Goal: Transaction & Acquisition: Purchase product/service

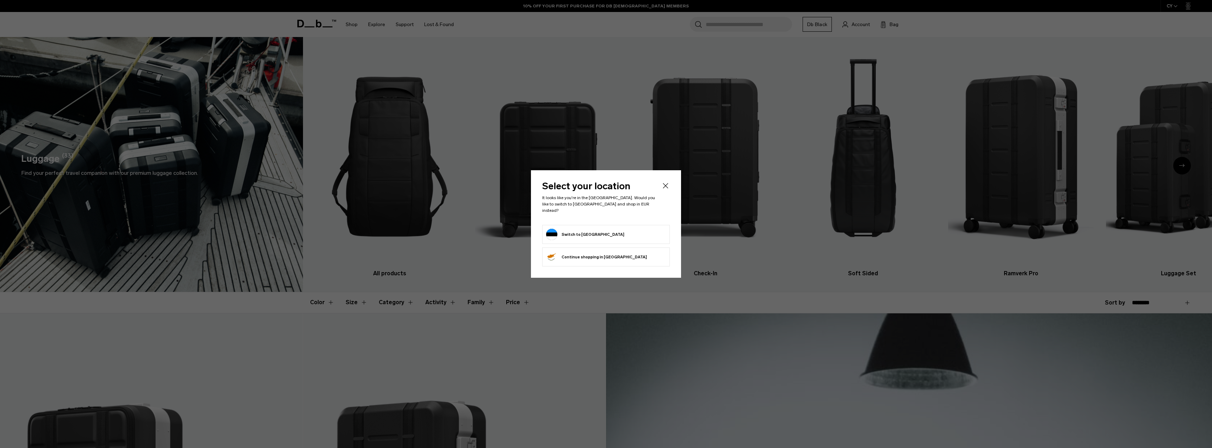
click at [563, 232] on button "Switch to Estonia" at bounding box center [585, 234] width 78 height 11
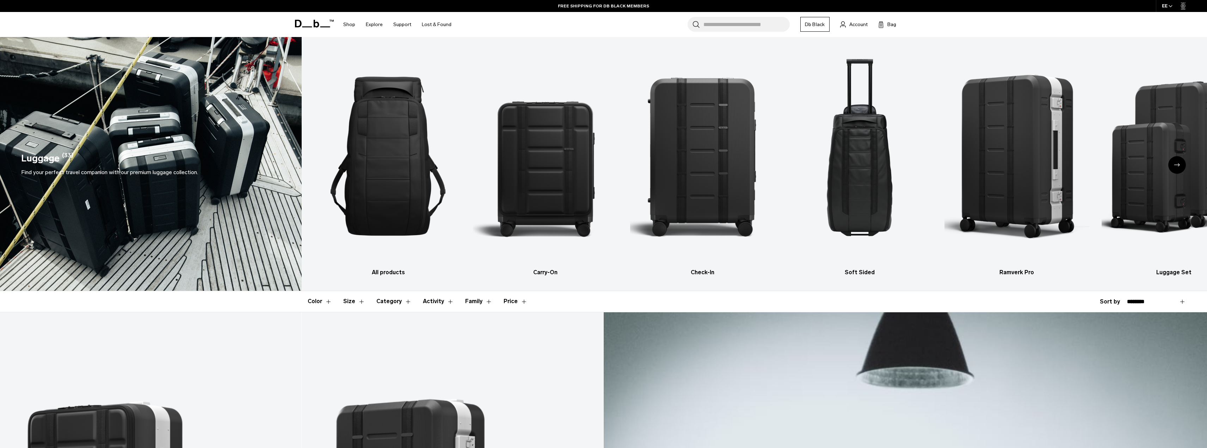
click at [1174, 166] on div "Next slide" at bounding box center [1177, 165] width 18 height 18
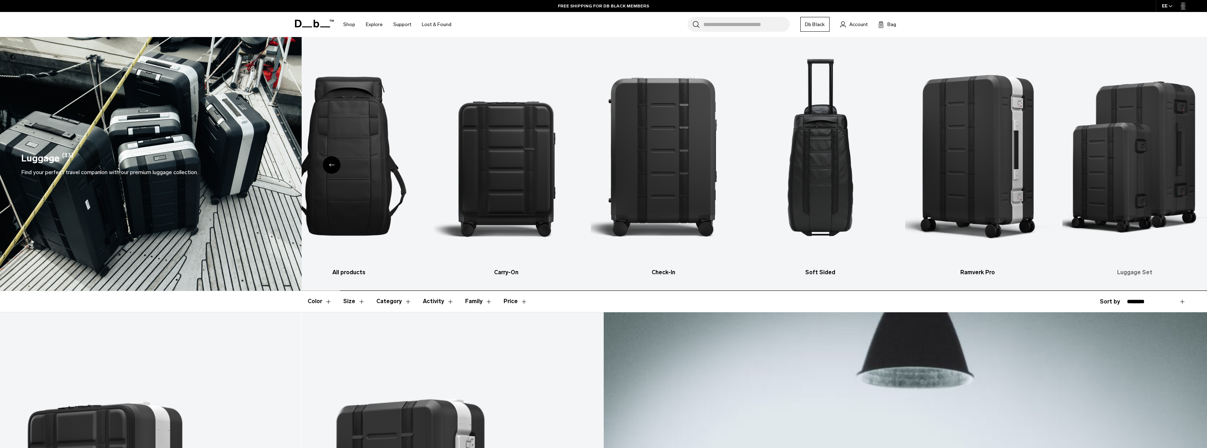
click at [1174, 166] on img "6 / 6" at bounding box center [1134, 156] width 145 height 217
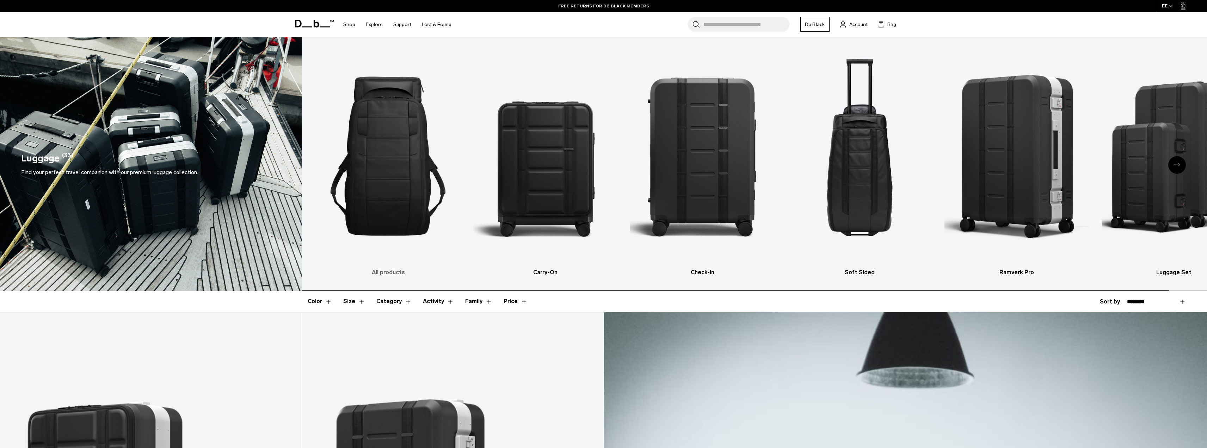
click at [394, 208] on img "1 / 6" at bounding box center [388, 156] width 145 height 217
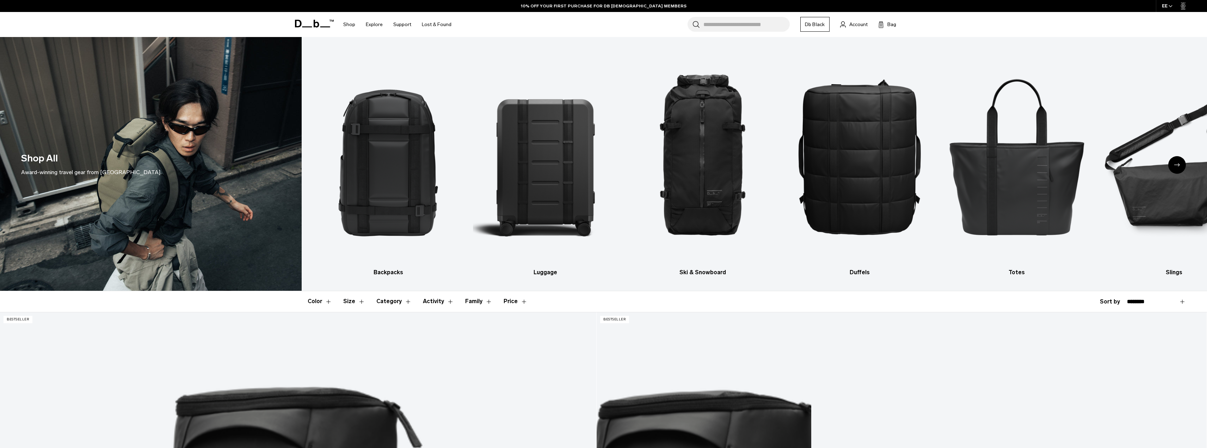
click at [1177, 163] on div "Next slide" at bounding box center [1177, 165] width 18 height 18
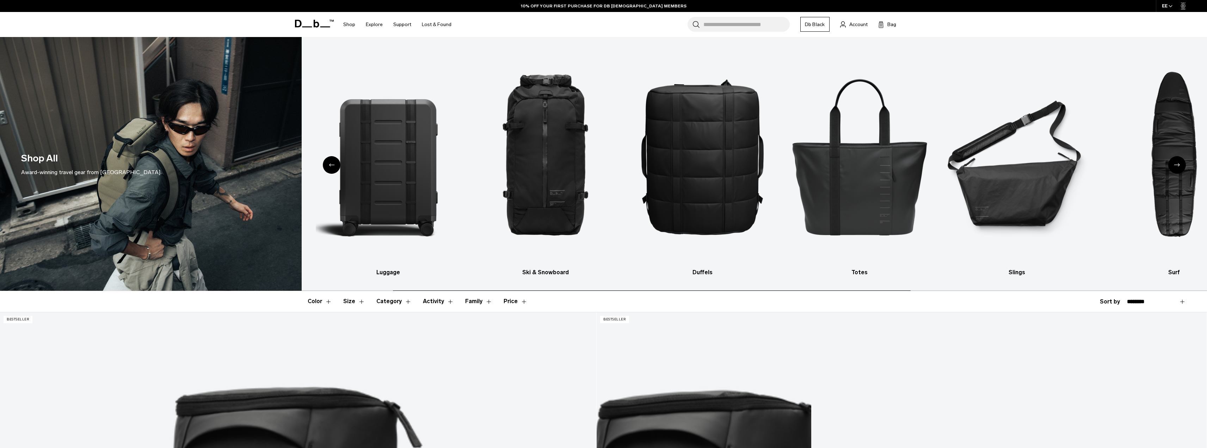
click at [1177, 163] on div "Next slide" at bounding box center [1177, 165] width 18 height 18
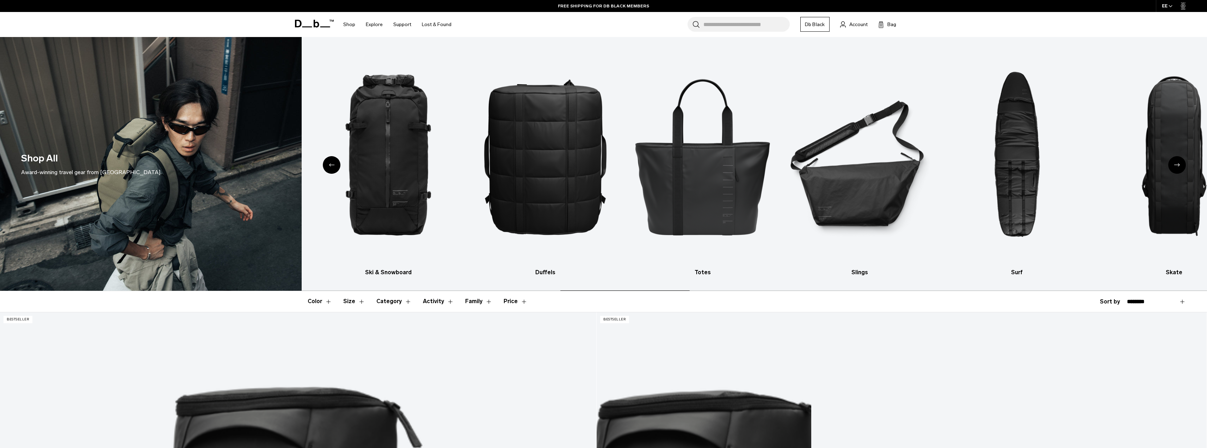
click at [1177, 163] on div "Next slide" at bounding box center [1177, 165] width 18 height 18
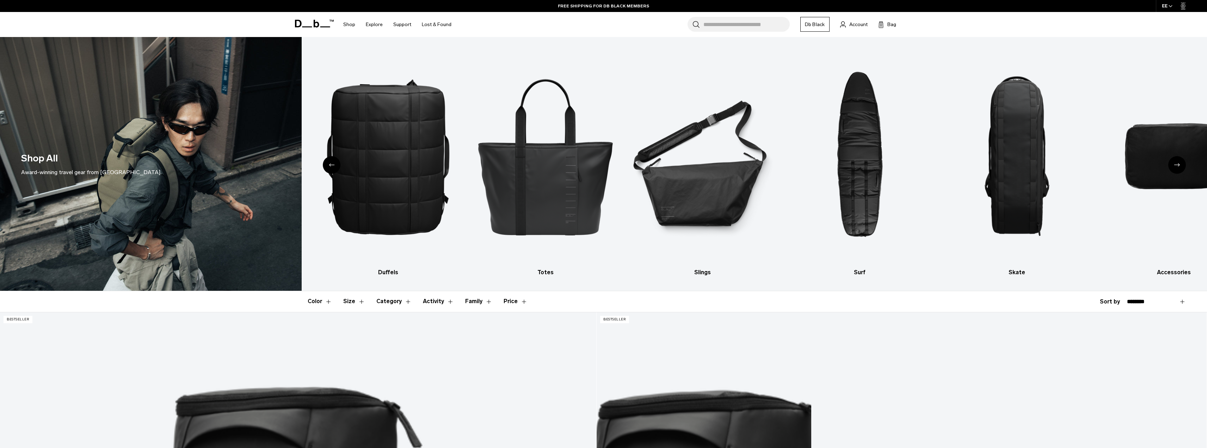
click at [1177, 163] on div "Next slide" at bounding box center [1177, 165] width 18 height 18
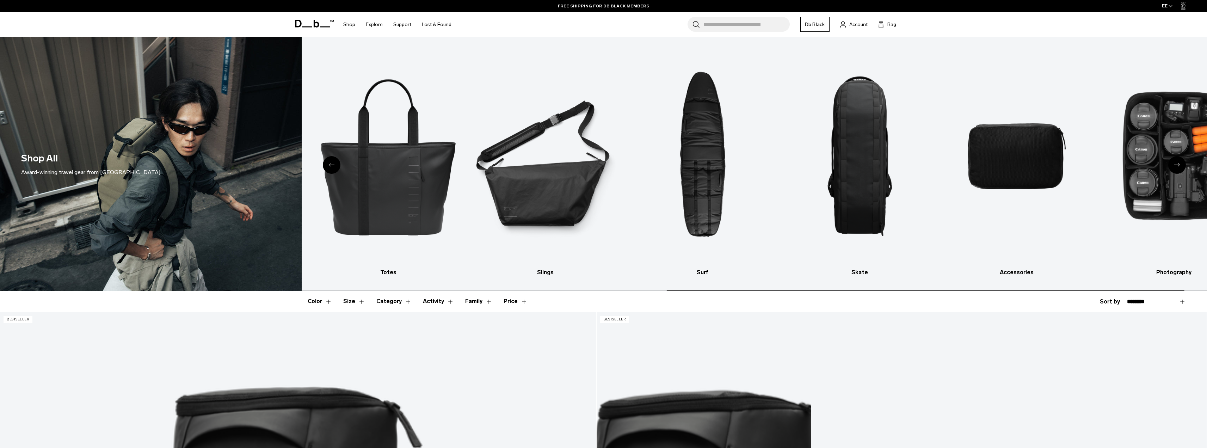
click at [1177, 163] on div "Next slide" at bounding box center [1177, 165] width 18 height 18
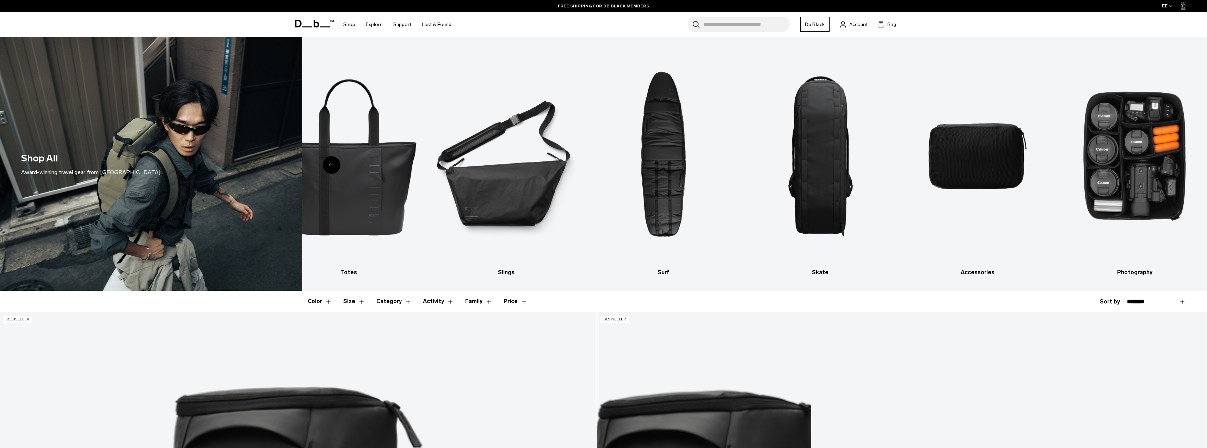
click at [339, 161] on div "Previous slide" at bounding box center [332, 165] width 18 height 18
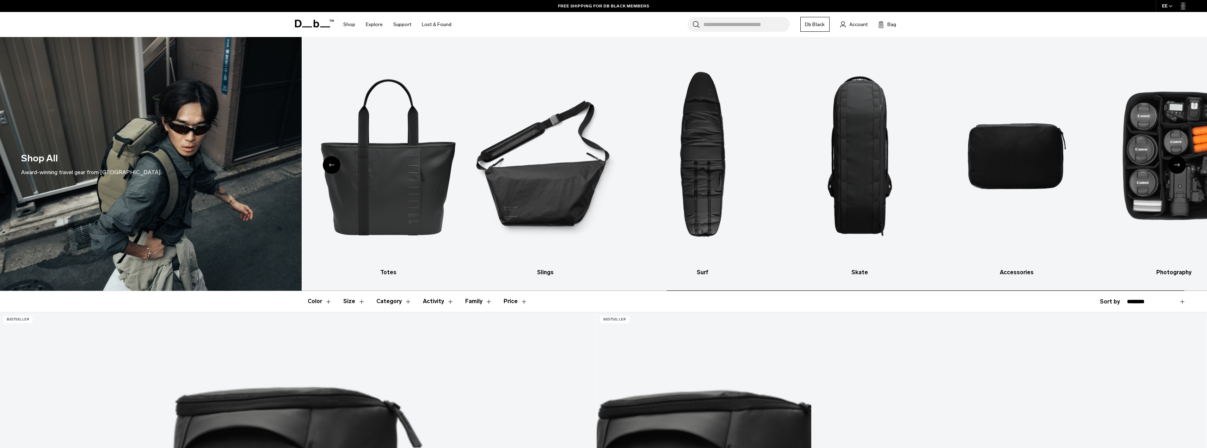
click at [334, 163] on div "Previous slide" at bounding box center [332, 165] width 18 height 18
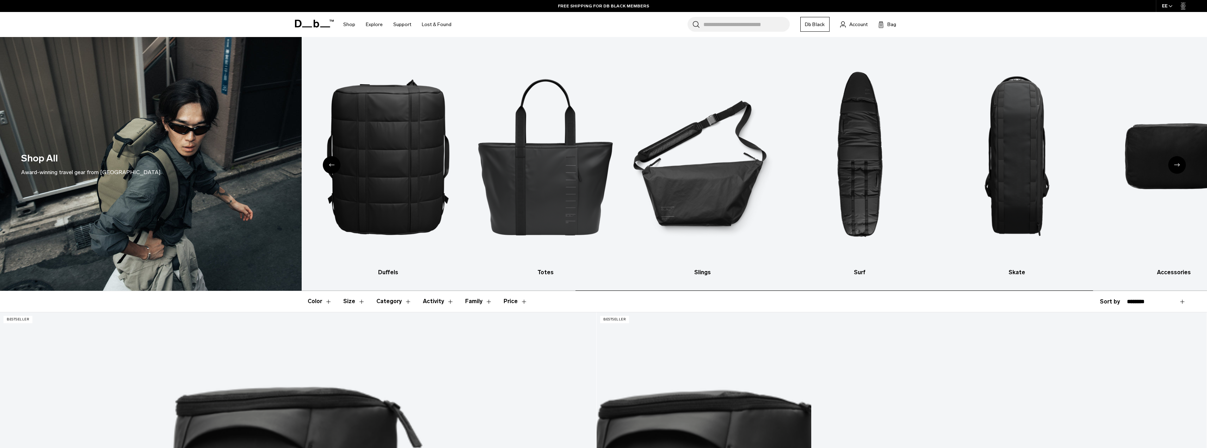
click at [328, 166] on div "Previous slide" at bounding box center [332, 165] width 18 height 18
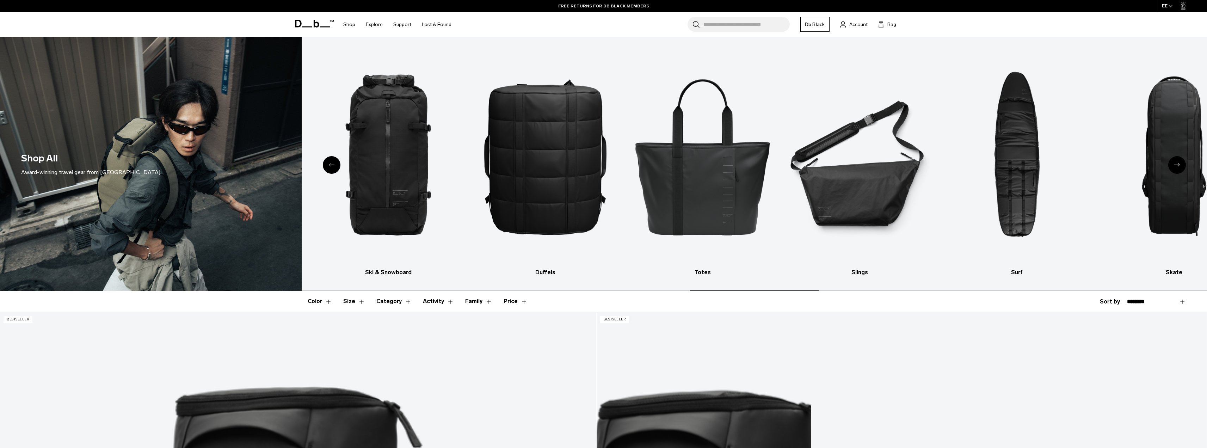
click at [330, 166] on icon "Previous slide" at bounding box center [332, 164] width 6 height 3
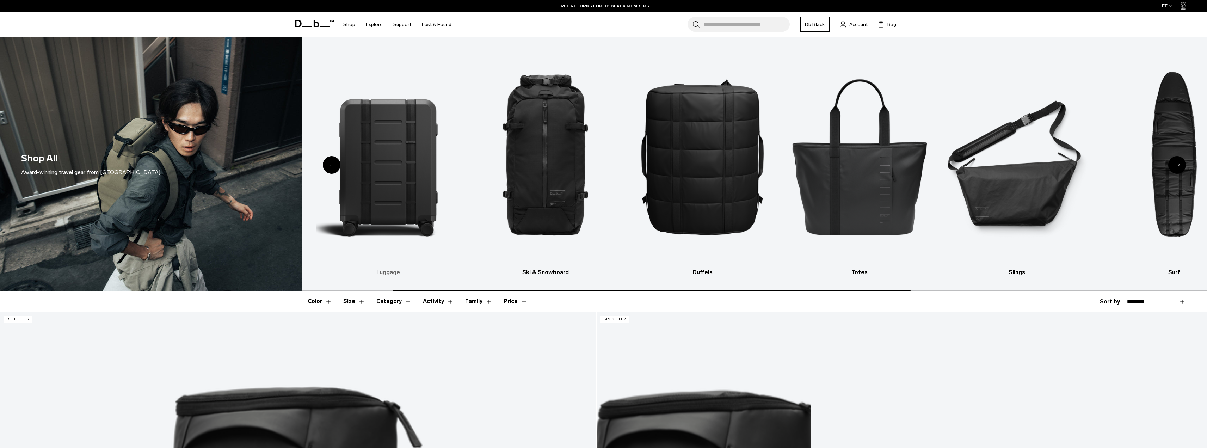
click at [329, 167] on div "Previous slide" at bounding box center [332, 165] width 18 height 18
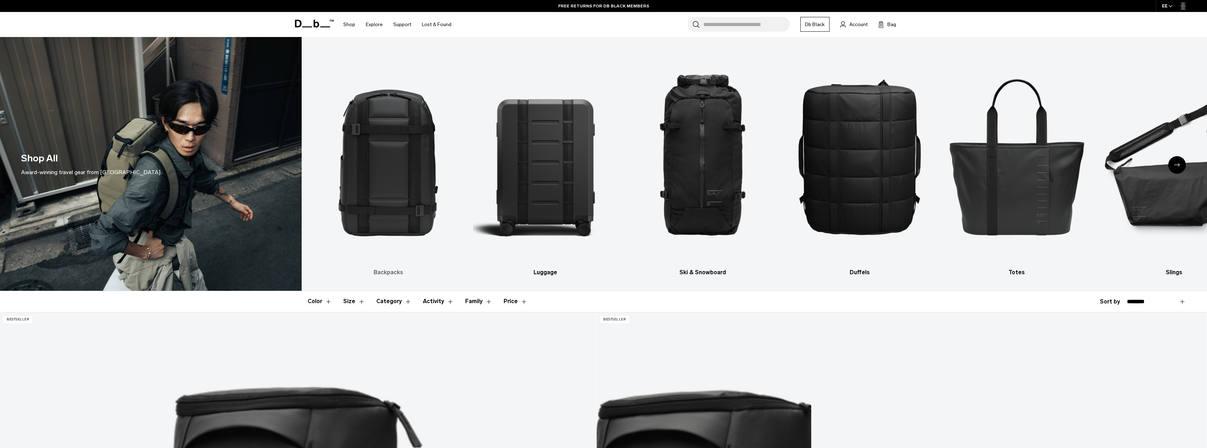
click at [386, 189] on img "1 / 10" at bounding box center [388, 156] width 145 height 217
click at [397, 160] on img "1 / 10" at bounding box center [388, 156] width 145 height 217
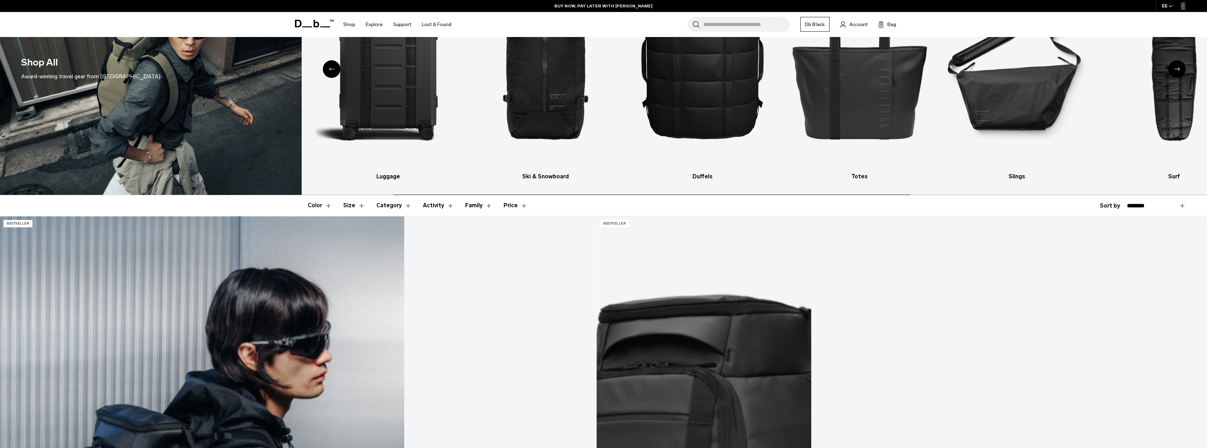
scroll to position [247, 0]
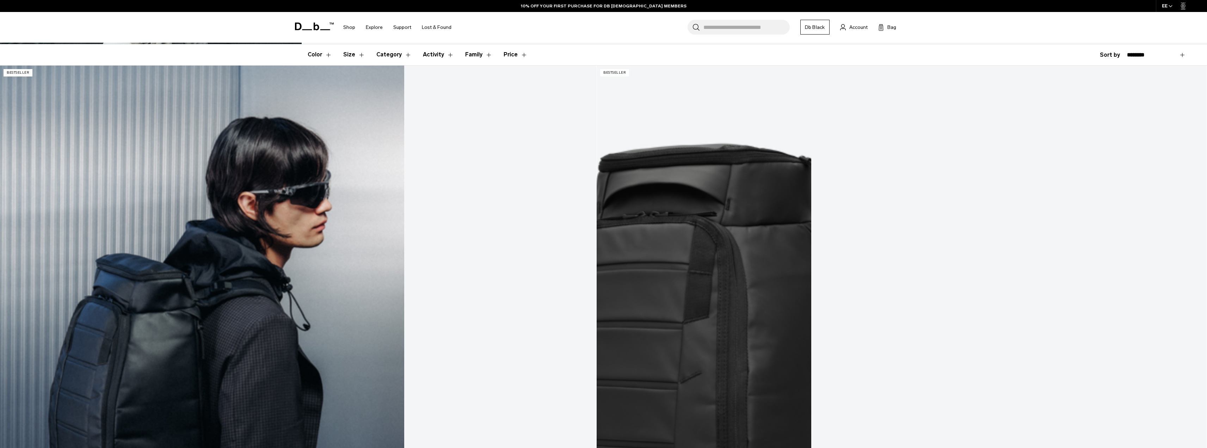
click at [132, 217] on link "Hugger Backpack 25L" at bounding box center [298, 397] width 596 height 662
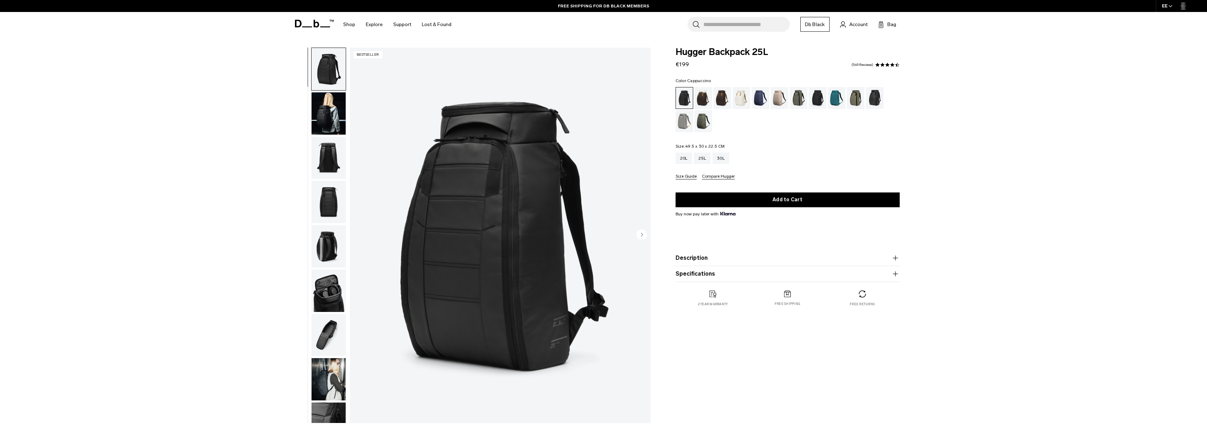
click at [700, 98] on div "Cappuccino" at bounding box center [703, 98] width 18 height 22
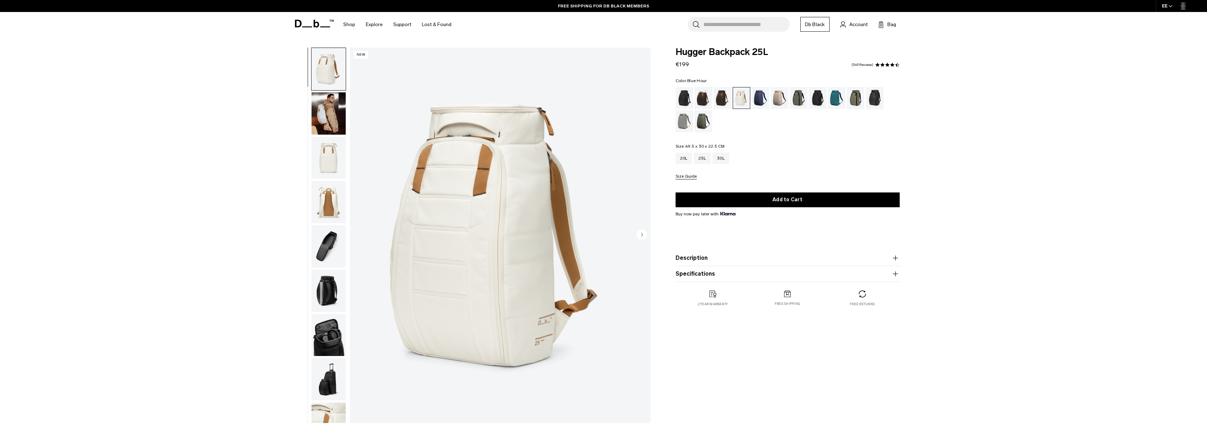
click at [764, 98] on div "Blue Hour" at bounding box center [761, 98] width 18 height 22
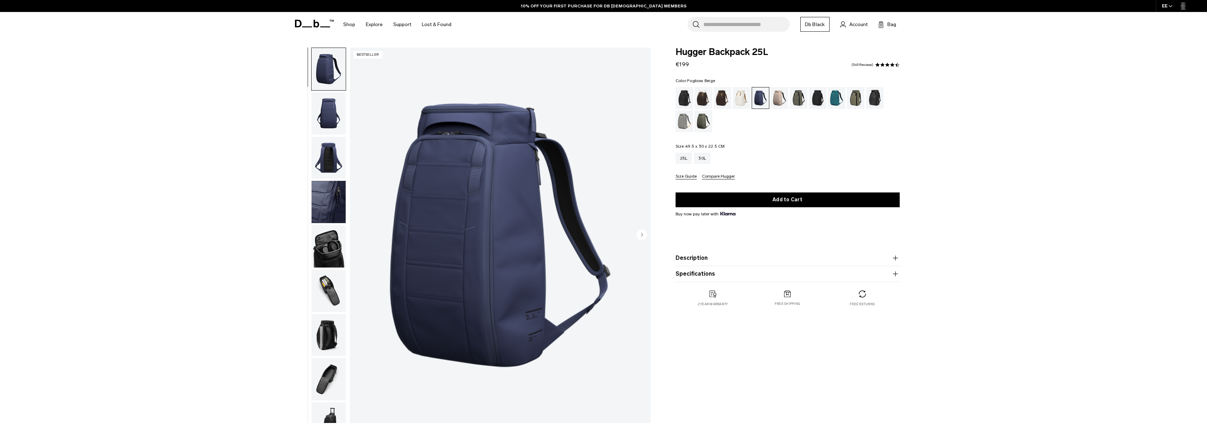
click at [780, 105] on div "Fogbow Beige" at bounding box center [780, 98] width 18 height 22
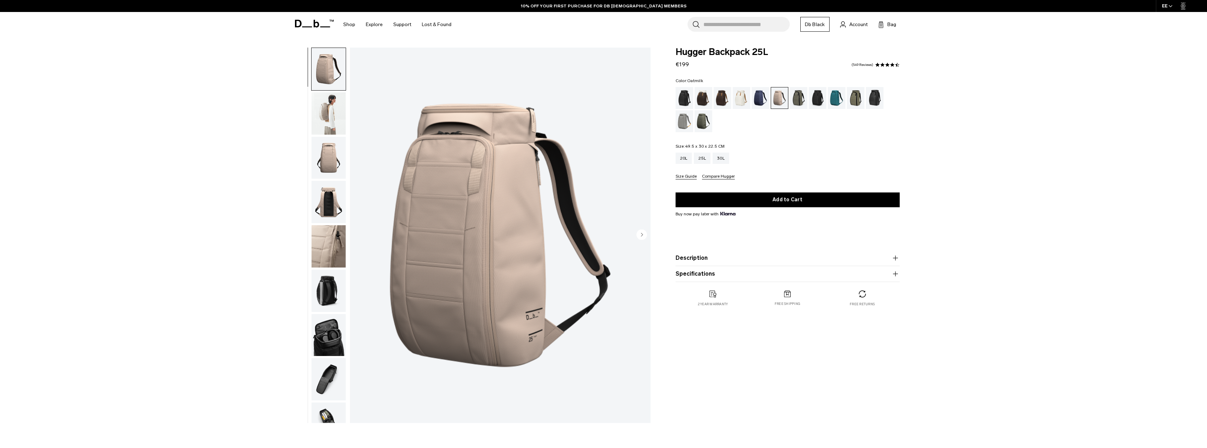
click at [742, 96] on div "Oatmilk" at bounding box center [742, 98] width 18 height 22
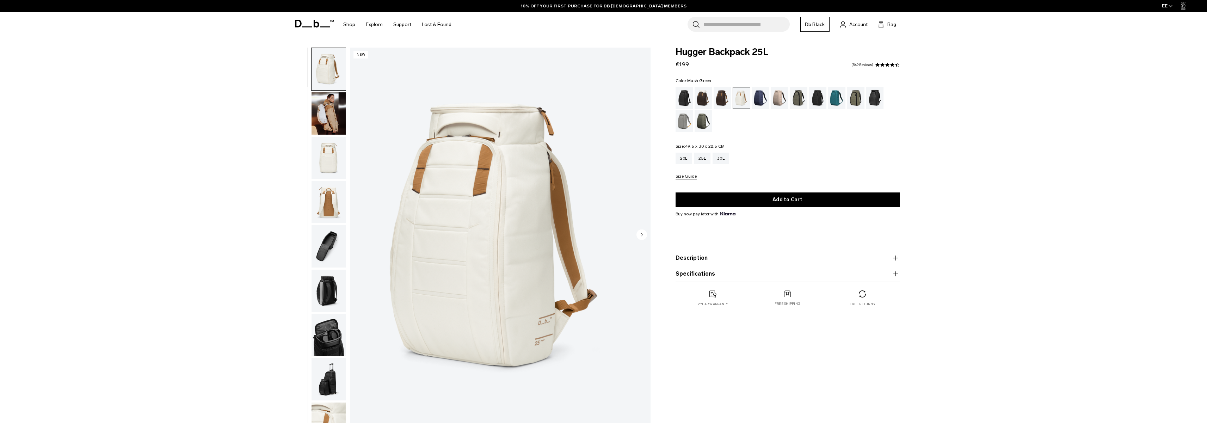
click at [852, 99] on div "Mash Green" at bounding box center [856, 98] width 18 height 22
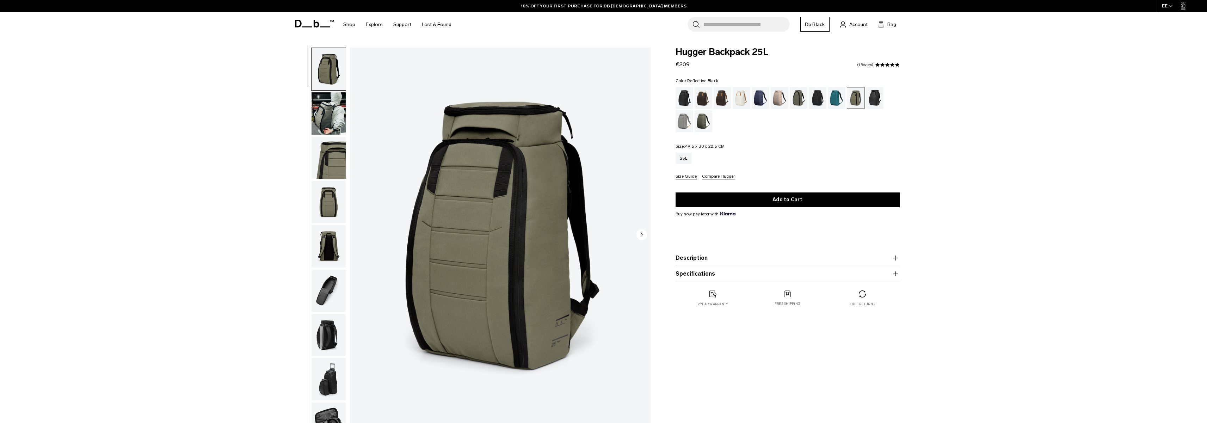
click at [867, 99] on div "Reflective Black" at bounding box center [875, 98] width 18 height 22
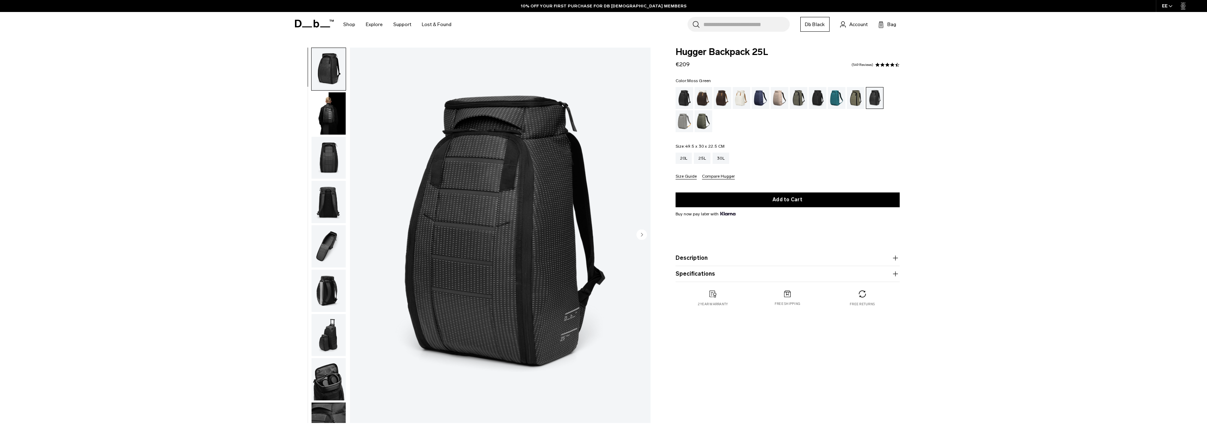
click at [707, 119] on div "Moss Green" at bounding box center [703, 121] width 18 height 22
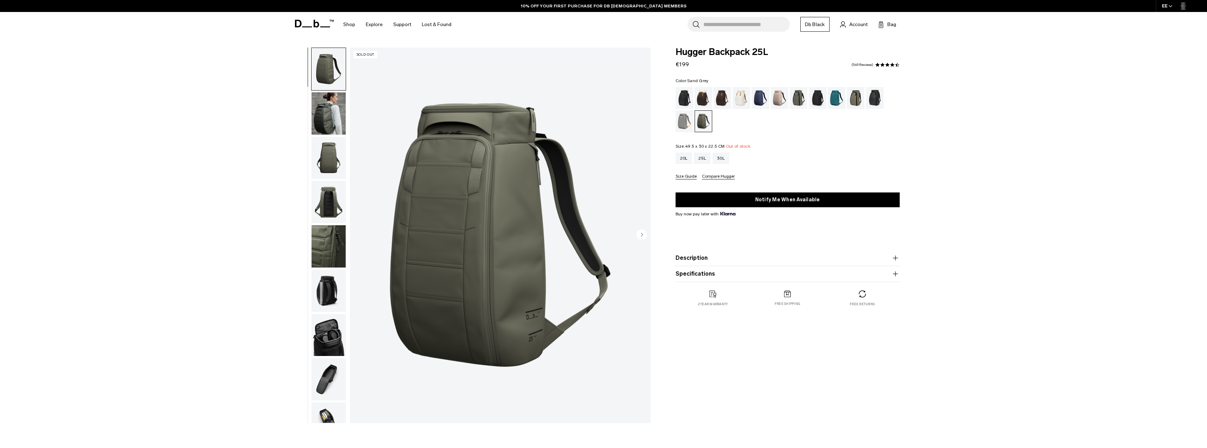
click at [684, 124] on div "Sand Grey" at bounding box center [684, 121] width 18 height 22
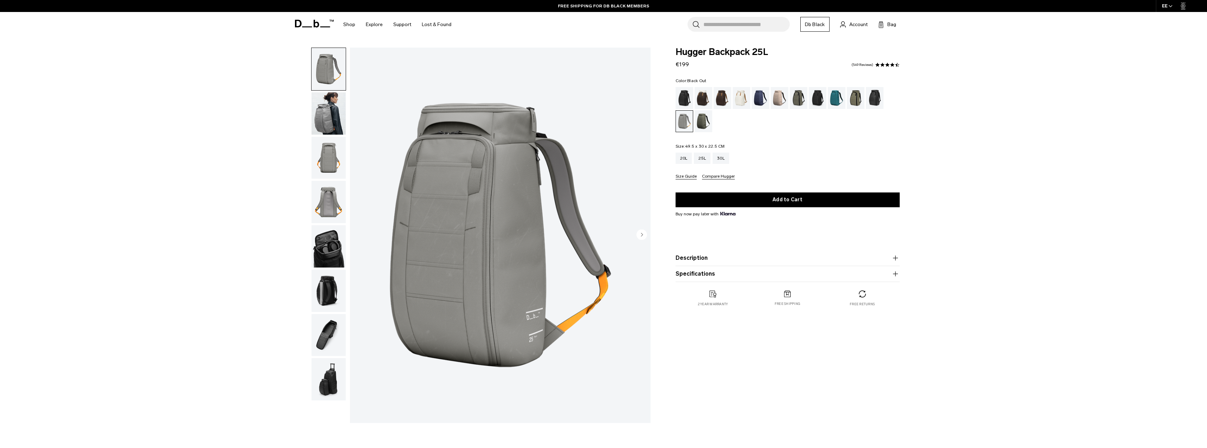
click at [684, 96] on div "Black Out" at bounding box center [684, 98] width 18 height 22
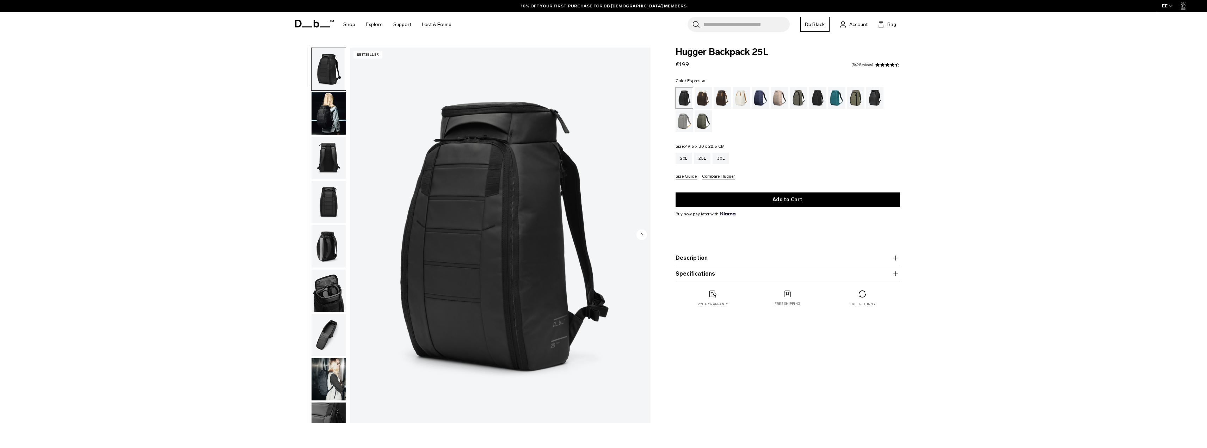
click at [724, 102] on div "Espresso" at bounding box center [722, 98] width 18 height 22
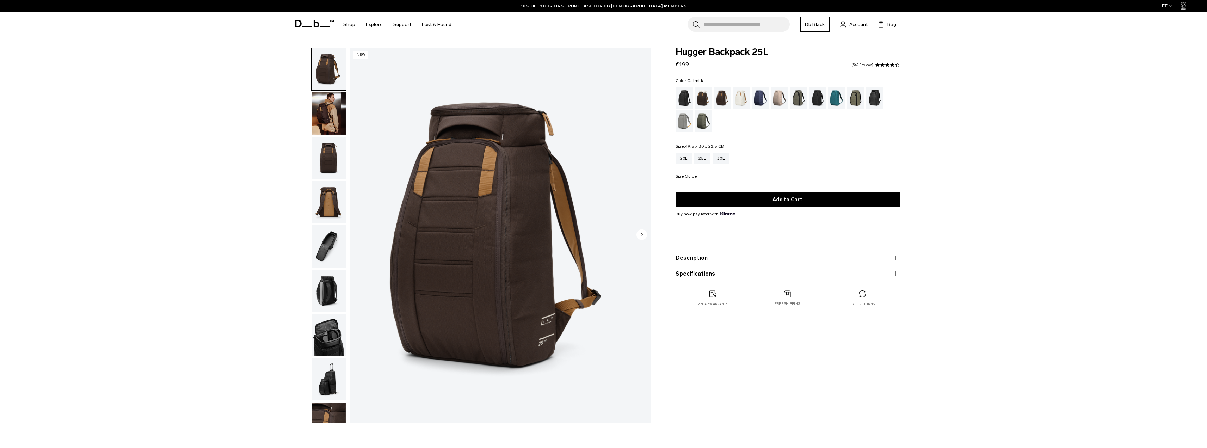
click at [741, 97] on div "Oatmilk" at bounding box center [742, 98] width 18 height 22
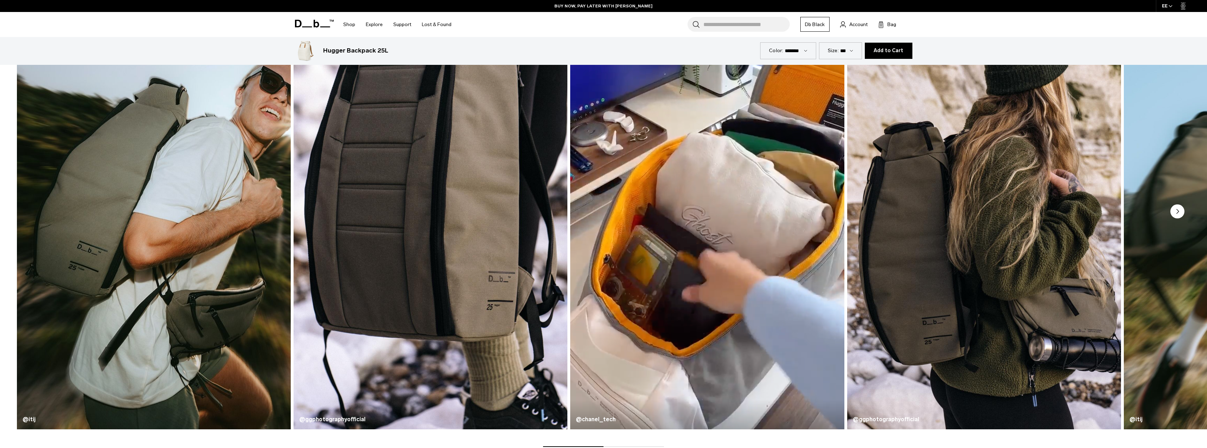
scroll to position [423, 0]
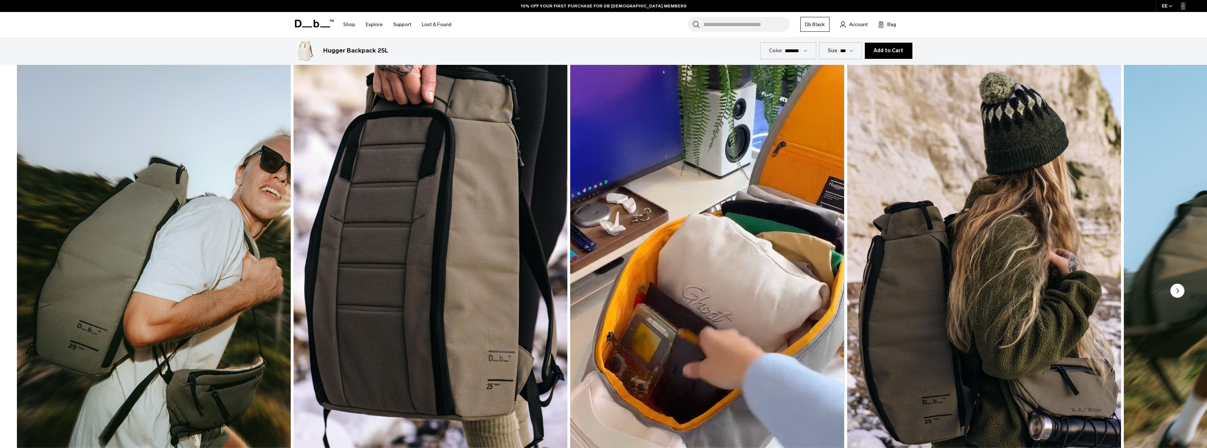
click at [1177, 296] on circle "Next slide" at bounding box center [1177, 291] width 14 height 14
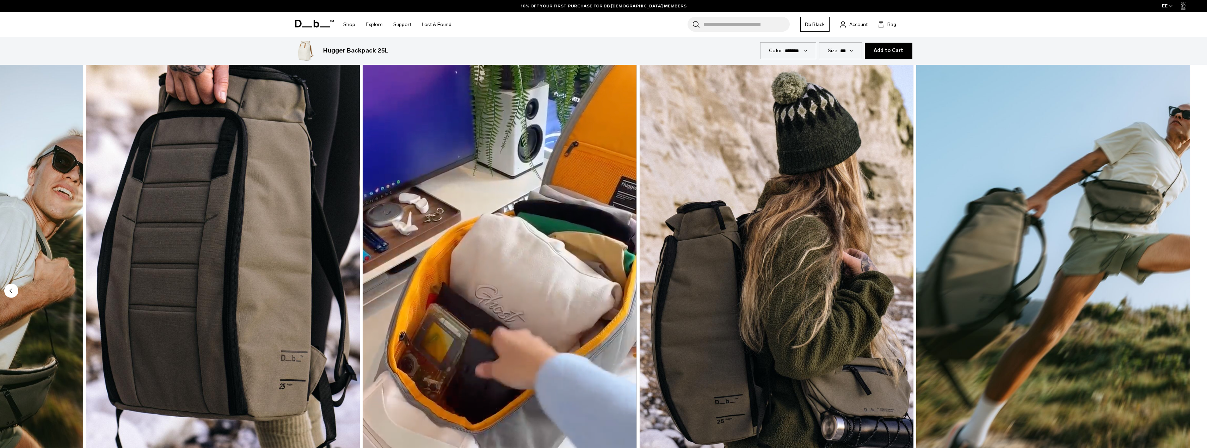
click at [1175, 292] on div "@itij @ggphotographyofficial @chanel_tech @ggphotographyofficial @itij" at bounding box center [603, 291] width 1207 height 469
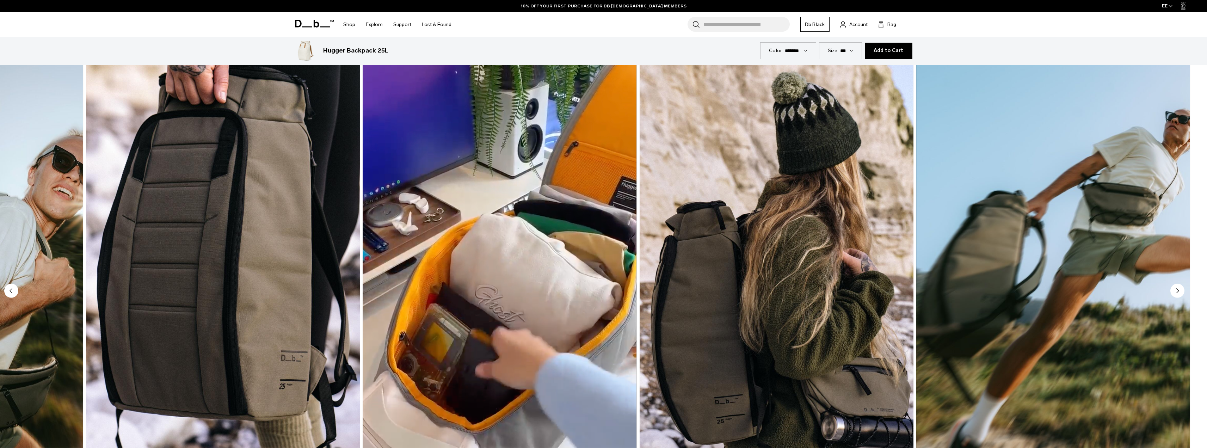
click at [1175, 292] on circle "Next slide" at bounding box center [1177, 291] width 14 height 14
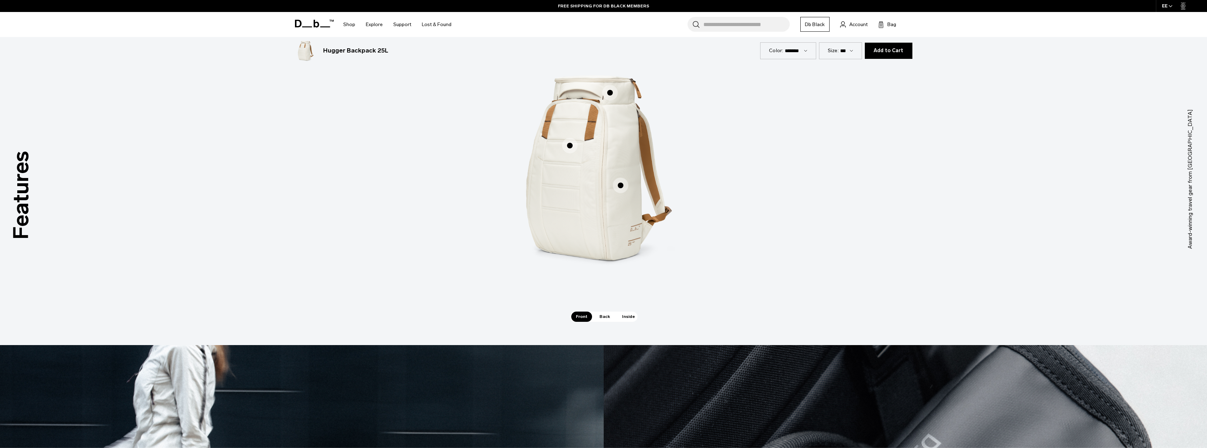
scroll to position [1127, 0]
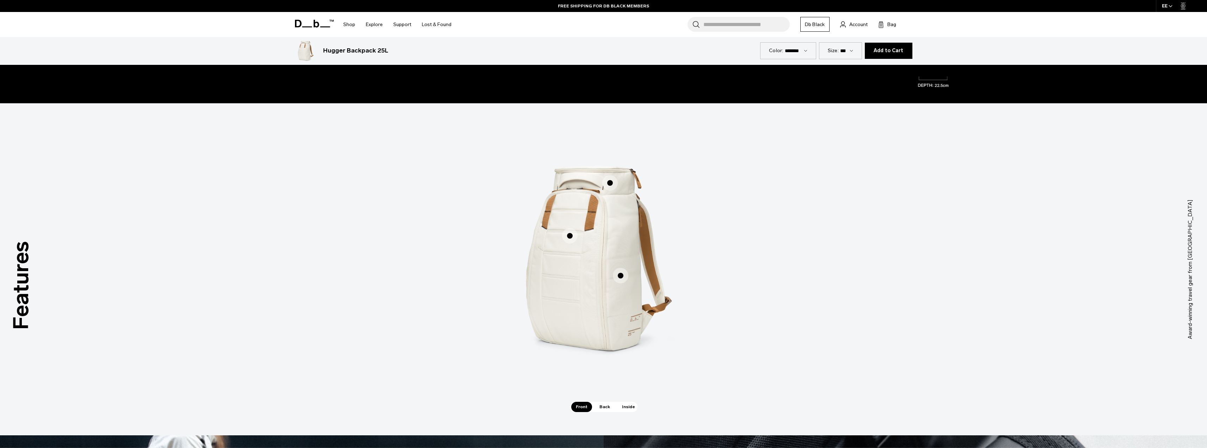
click at [604, 406] on span "Back" at bounding box center [605, 407] width 20 height 10
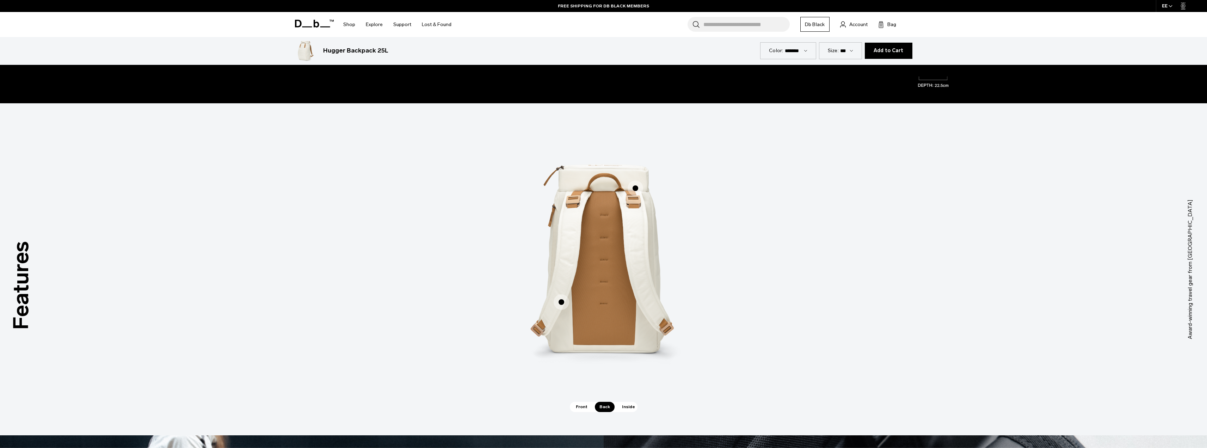
click at [625, 407] on span "Inside" at bounding box center [628, 407] width 22 height 10
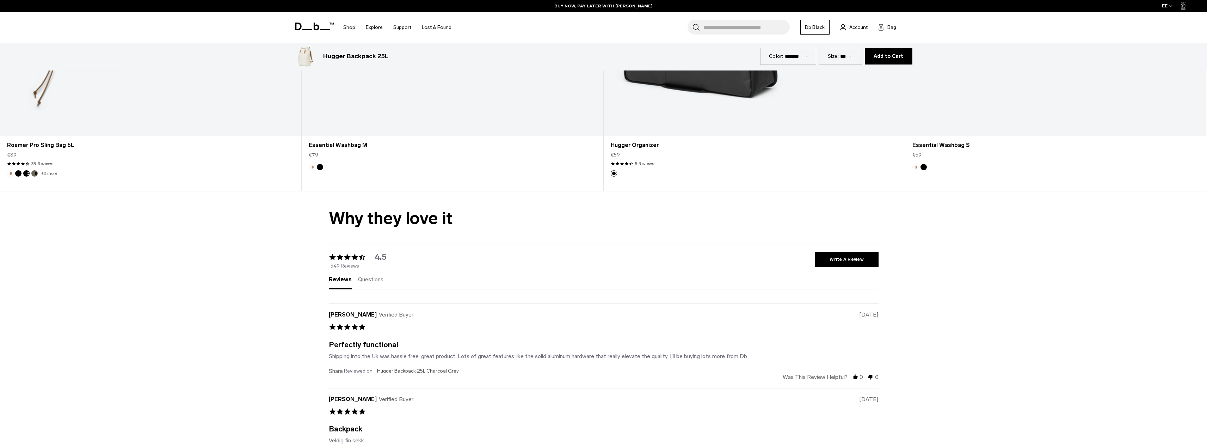
scroll to position [3171, 0]
